Goal: Check status: Check status

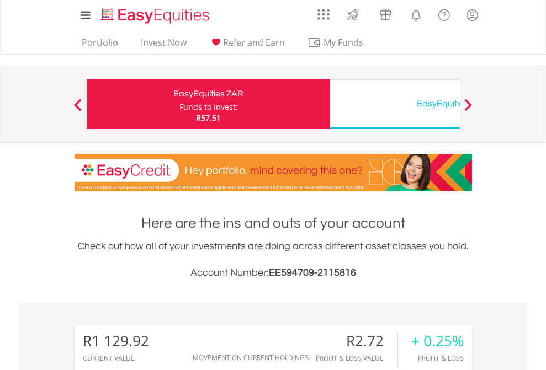
scroll to position [106, 173]
click at [179, 104] on div "Funds to invest:" at bounding box center [208, 107] width 58 height 11
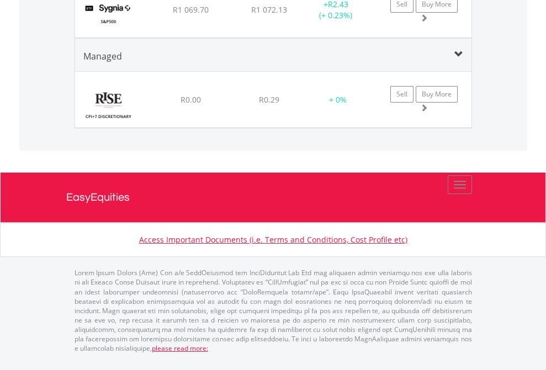
scroll to position [106, 173]
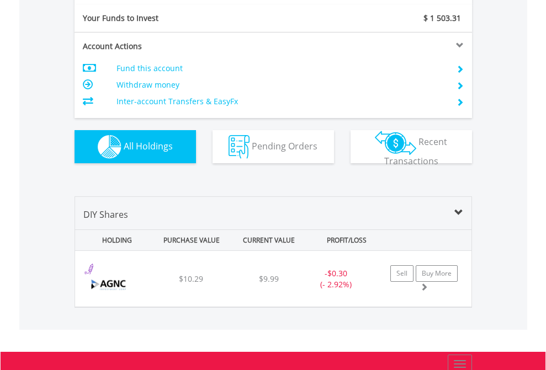
scroll to position [1227, 0]
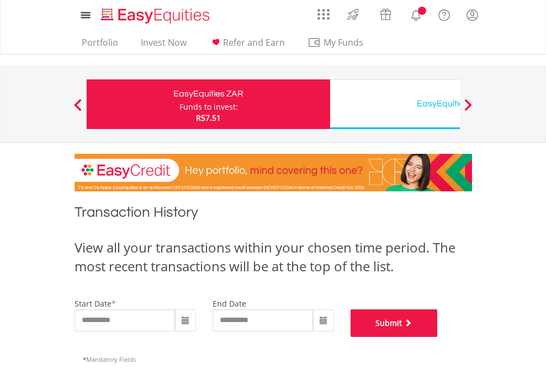
click at [438, 337] on button "Submit" at bounding box center [393, 324] width 87 height 28
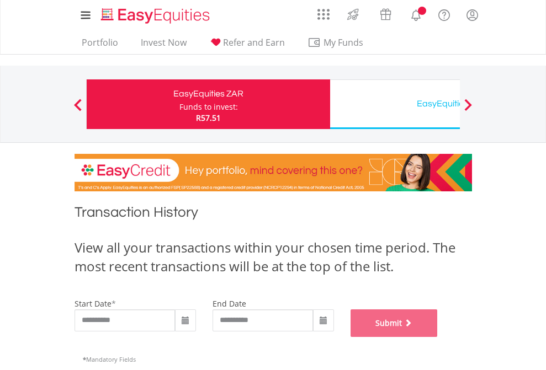
scroll to position [447, 0]
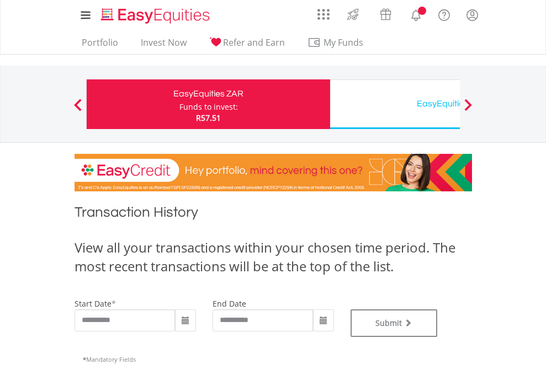
click at [395, 104] on div "EasyEquities USD" at bounding box center [452, 103] width 230 height 15
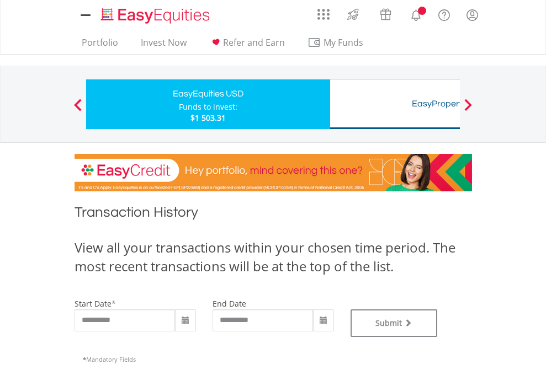
type input "**********"
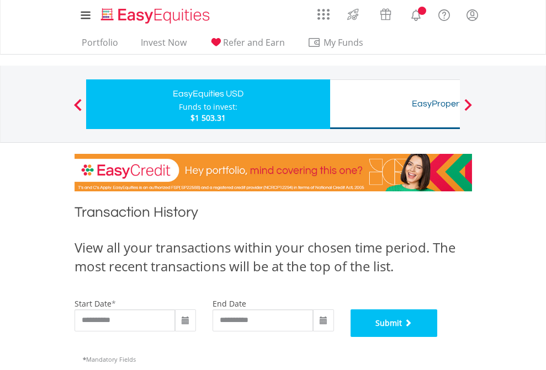
click at [438, 337] on button "Submit" at bounding box center [393, 324] width 87 height 28
